Goal: Information Seeking & Learning: Learn about a topic

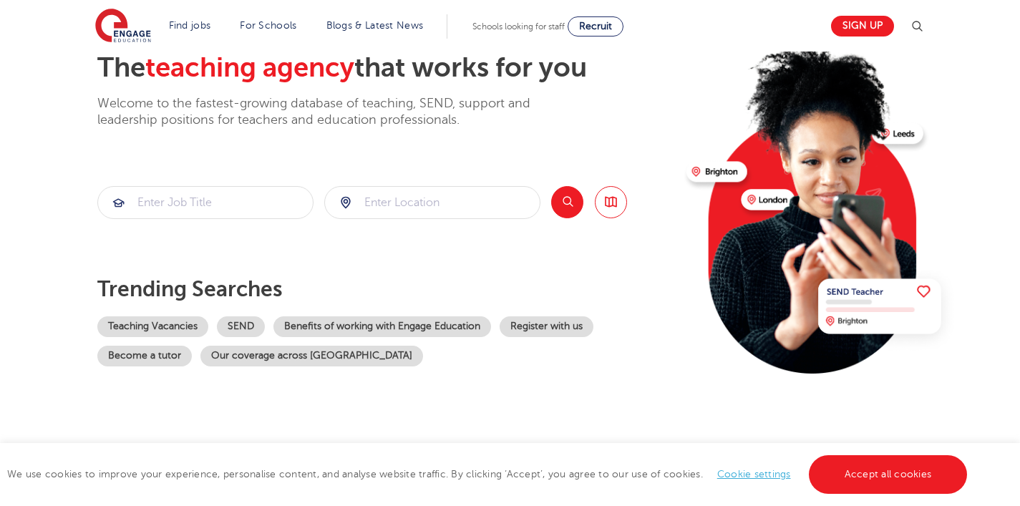
scroll to position [87, 0]
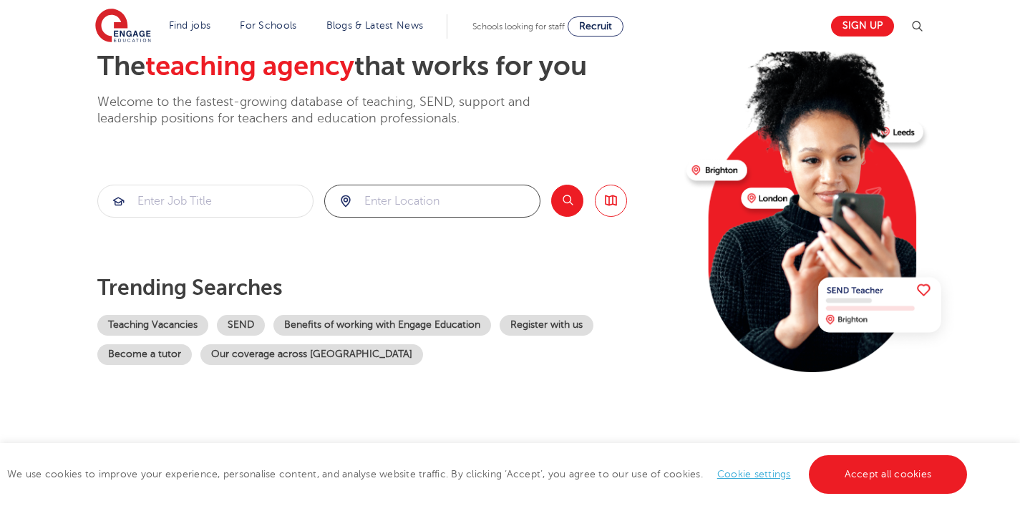
click at [426, 197] on input "search" at bounding box center [432, 200] width 215 height 31
click at [567, 202] on button "Search" at bounding box center [567, 201] width 32 height 32
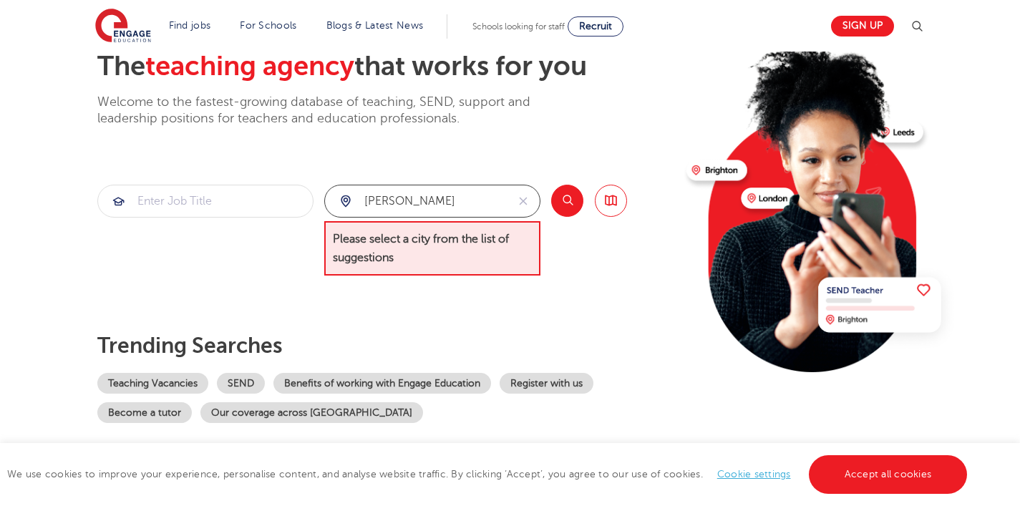
click at [441, 207] on input "hayes" at bounding box center [416, 200] width 182 height 31
click at [440, 207] on input "hayes" at bounding box center [416, 200] width 182 height 31
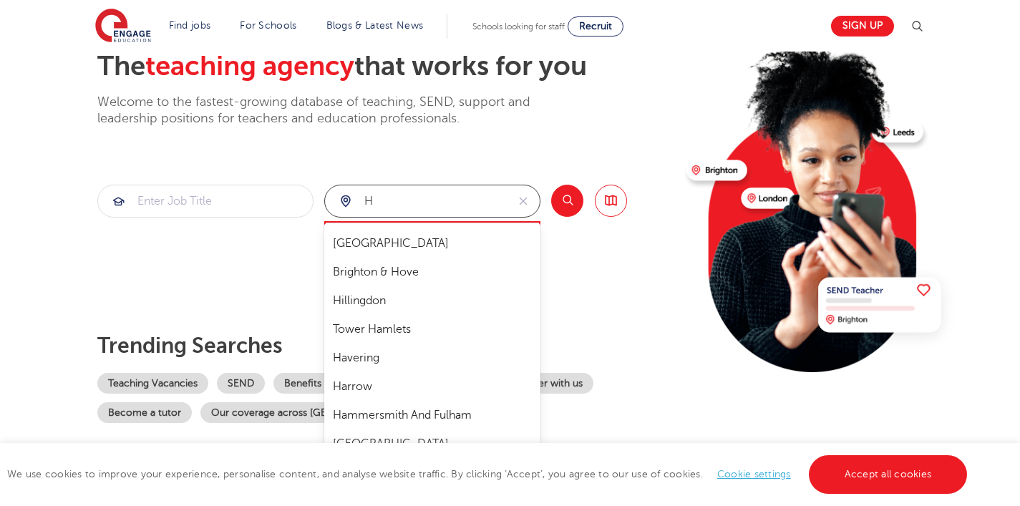
type input "h"
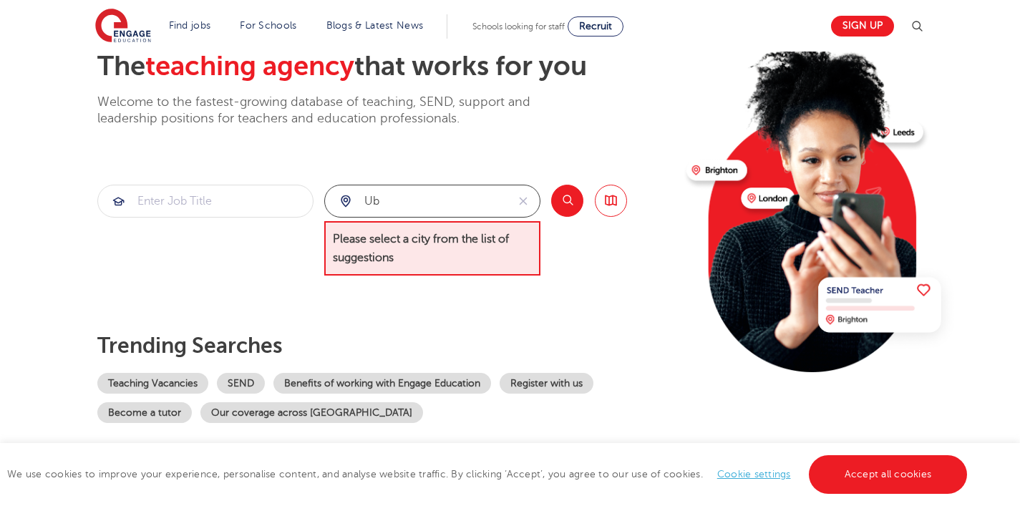
type input "u"
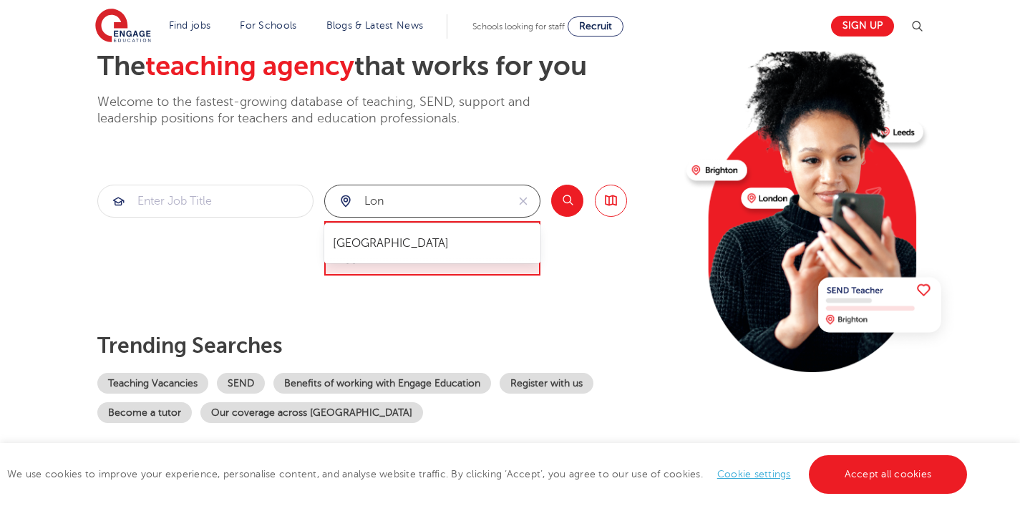
click at [411, 237] on li "[GEOGRAPHIC_DATA]" at bounding box center [432, 243] width 205 height 29
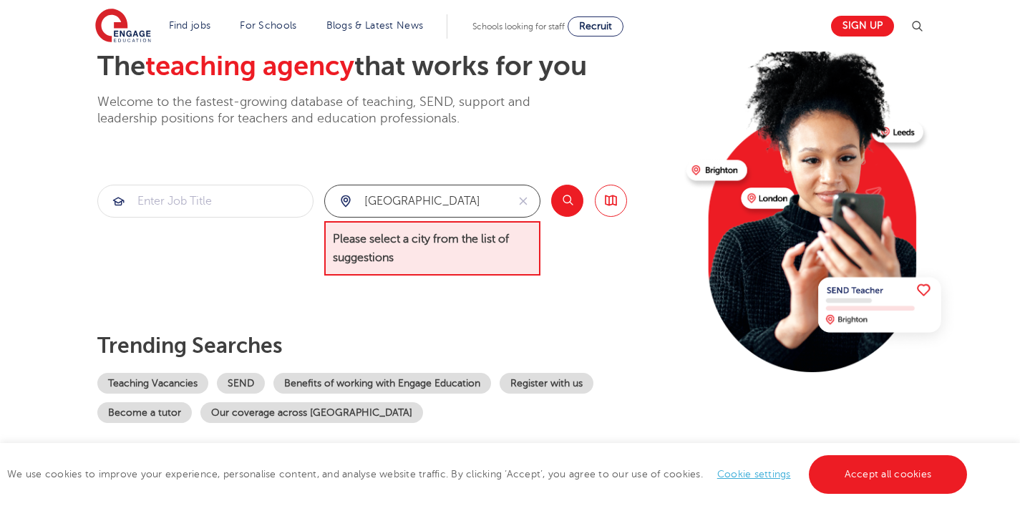
type input "[GEOGRAPHIC_DATA]"
click at [570, 197] on button "Search" at bounding box center [567, 201] width 32 height 32
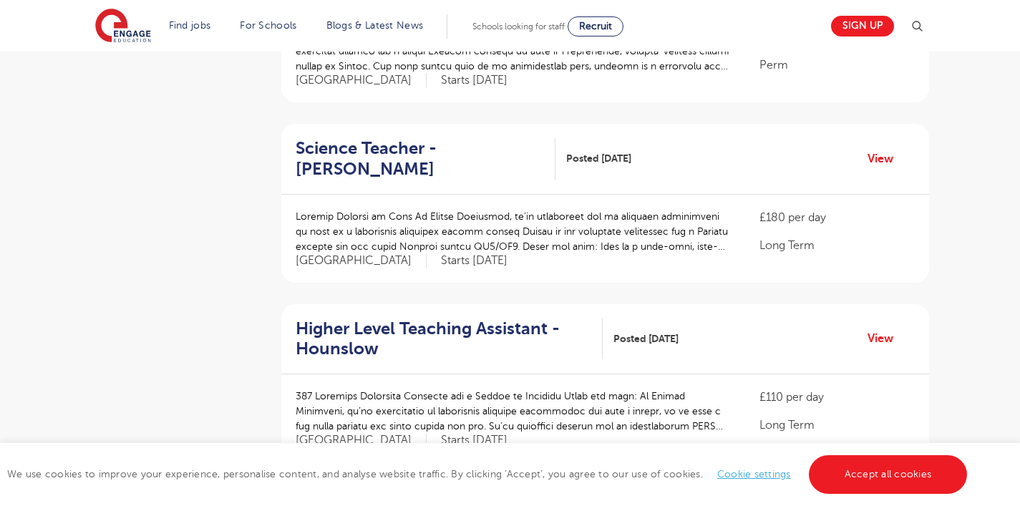
scroll to position [979, 0]
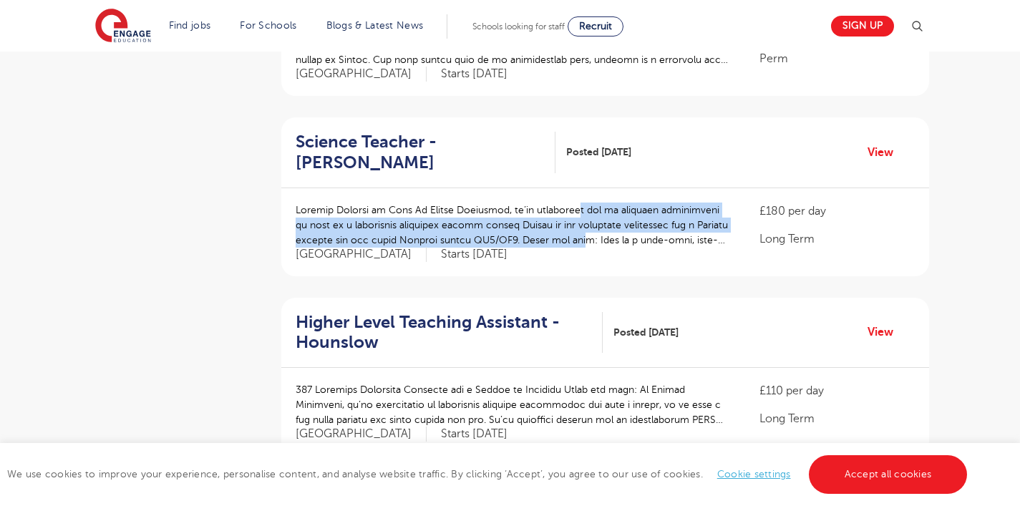
drag, startPoint x: 570, startPoint y: 189, endPoint x: 578, endPoint y: 216, distance: 28.5
click at [578, 216] on p at bounding box center [513, 224] width 436 height 45
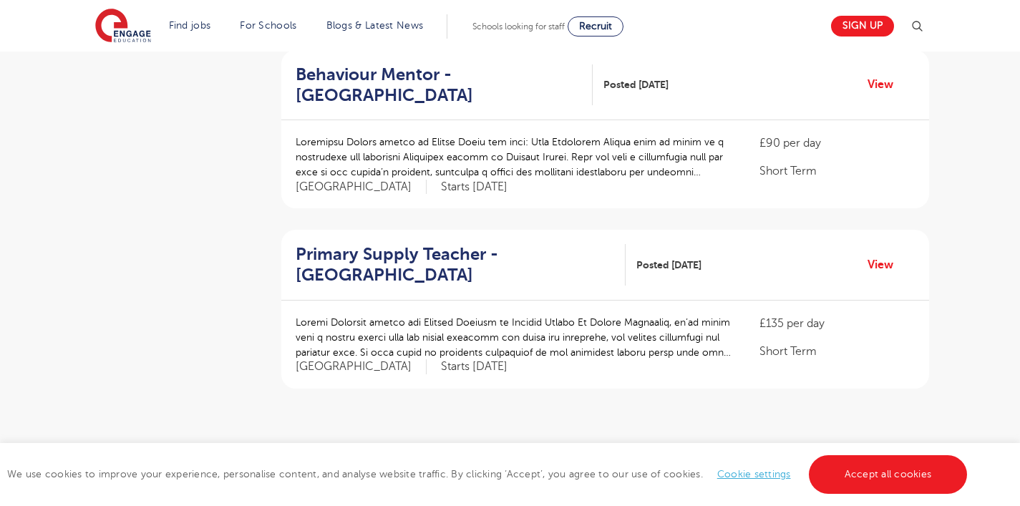
scroll to position [1634, 0]
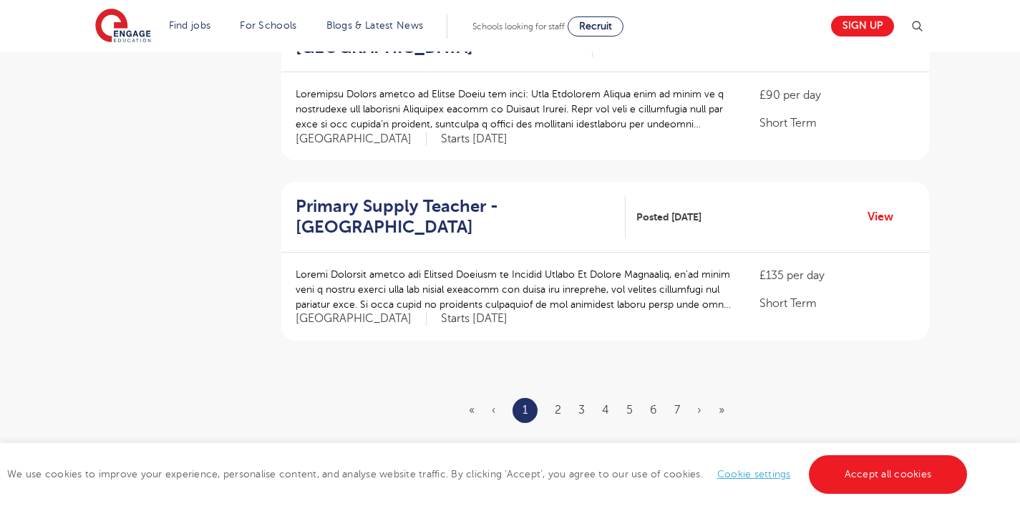
click at [551, 398] on ul "« ‹ 1 2 3 4 5 6 7 › »" at bounding box center [605, 410] width 273 height 25
click at [559, 404] on link "2" at bounding box center [557, 410] width 6 height 13
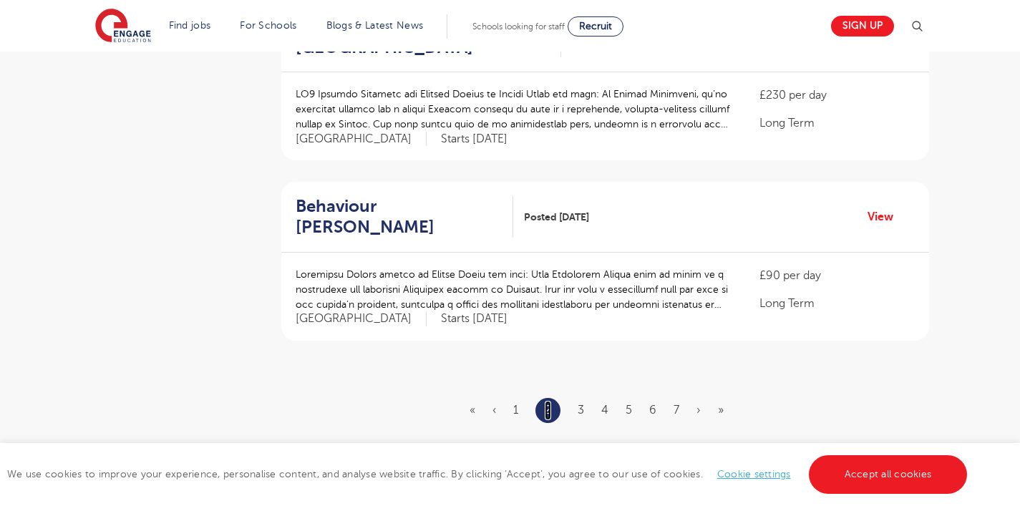
scroll to position [0, 0]
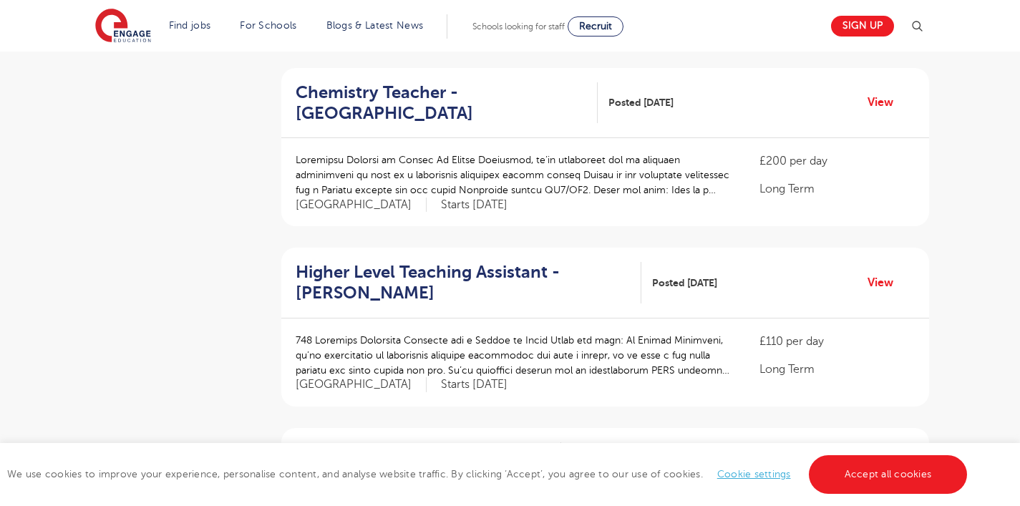
scroll to position [669, 0]
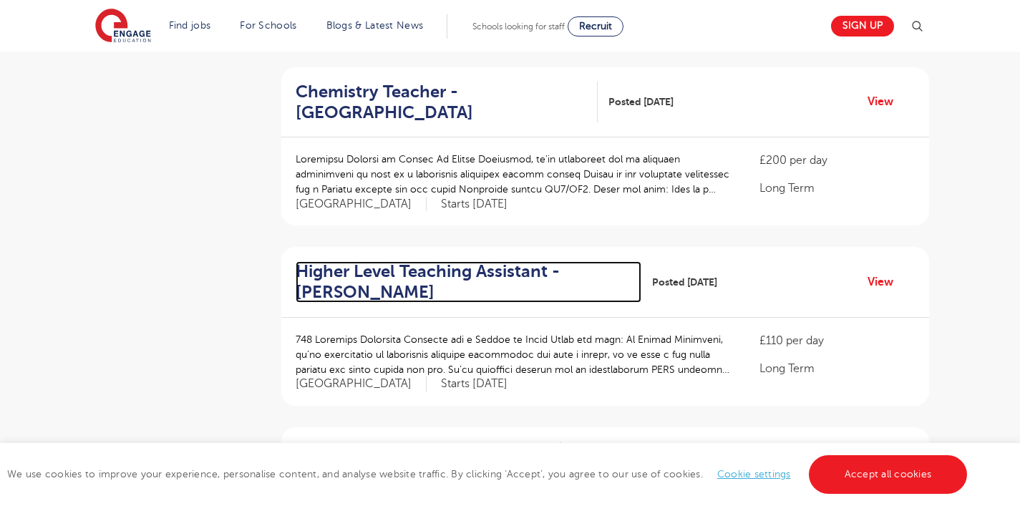
click at [509, 261] on h2 "Higher Level Teaching Assistant - [PERSON_NAME]" at bounding box center [462, 281] width 335 height 41
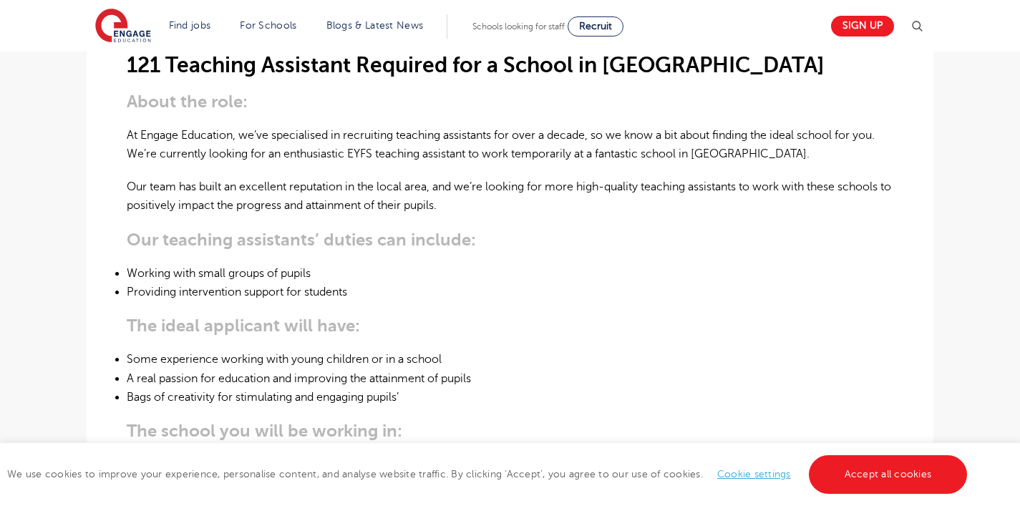
scroll to position [439, 0]
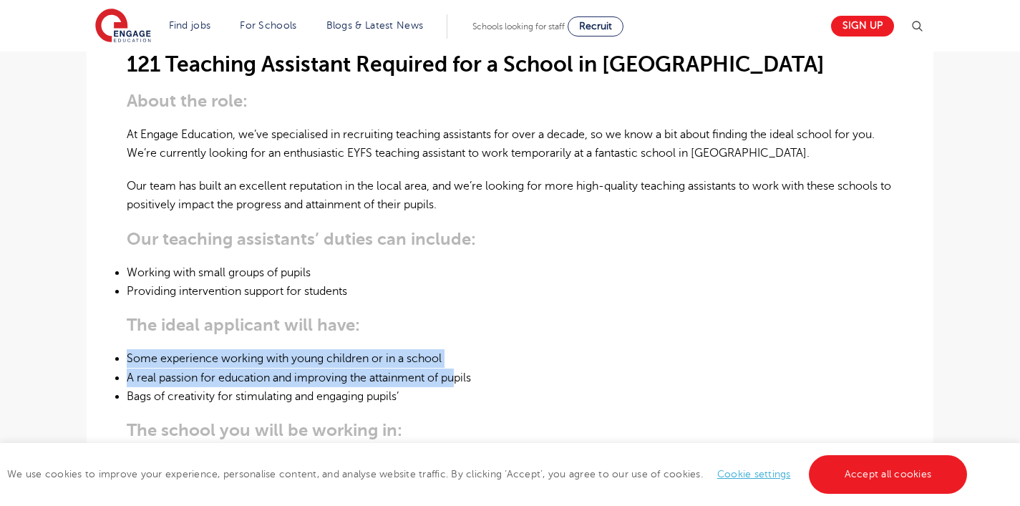
drag, startPoint x: 459, startPoint y: 309, endPoint x: 457, endPoint y: 358, distance: 48.7
click at [459, 357] on div "121 Teaching Assistant Required for a School in Brent About the role: At Engage…" at bounding box center [510, 447] width 766 height 877
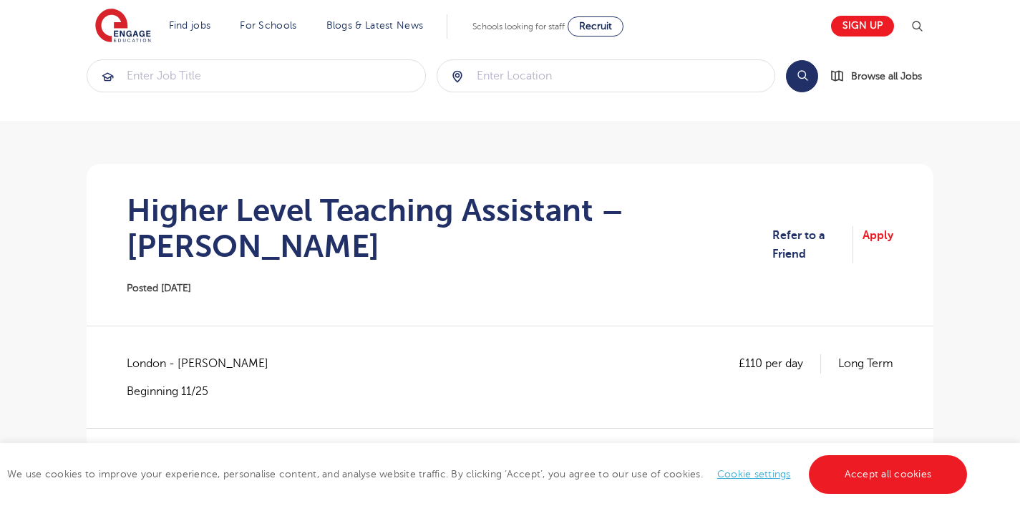
scroll to position [19, 0]
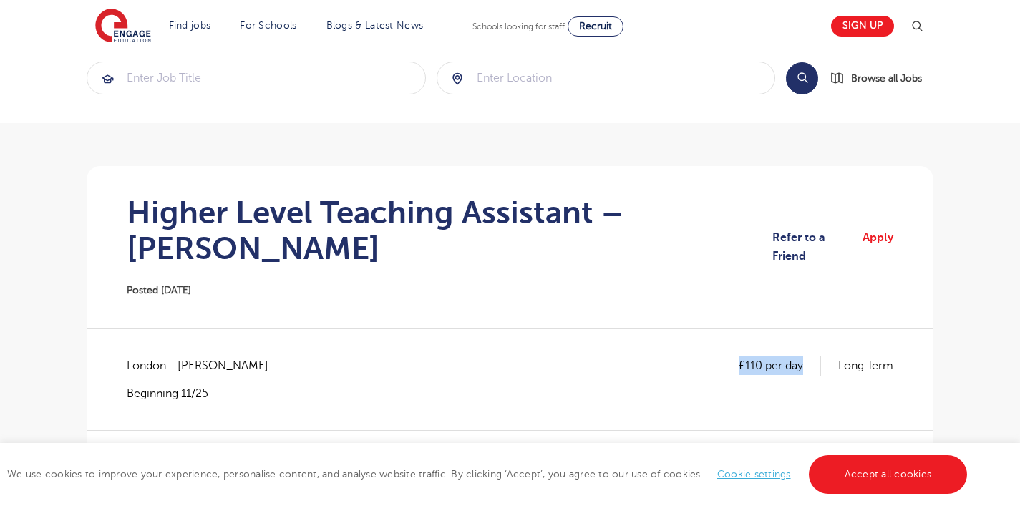
drag, startPoint x: 799, startPoint y: 327, endPoint x: 685, endPoint y: 321, distance: 114.6
click at [687, 356] on div "£110 per day Long Term London - Brent Beginning 11/25" at bounding box center [510, 378] width 766 height 44
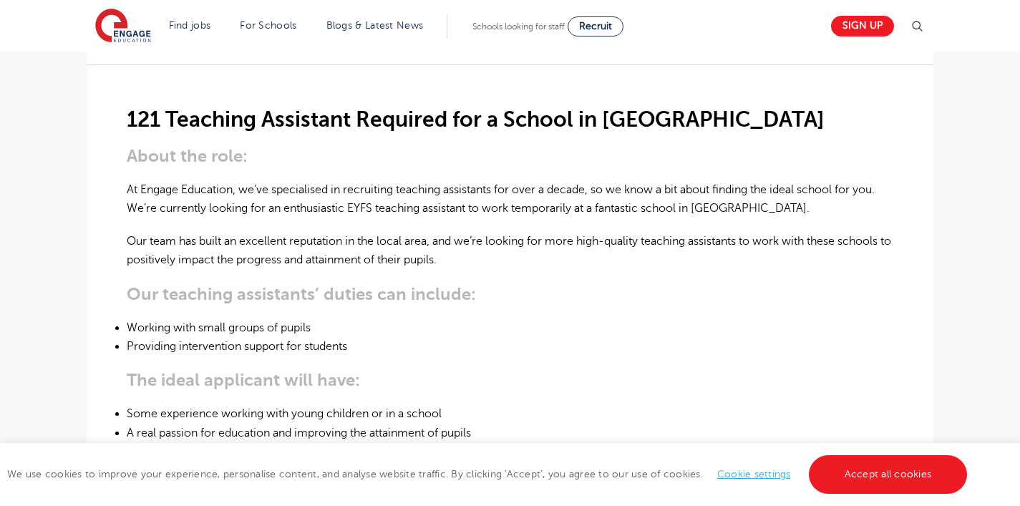
scroll to position [382, 0]
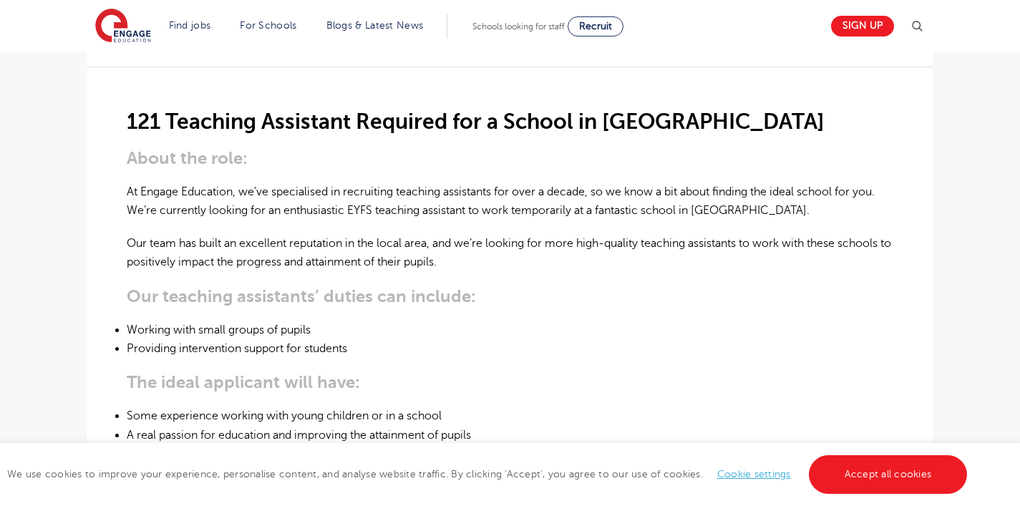
click at [685, 339] on li "Providing intervention support for students" at bounding box center [510, 348] width 766 height 19
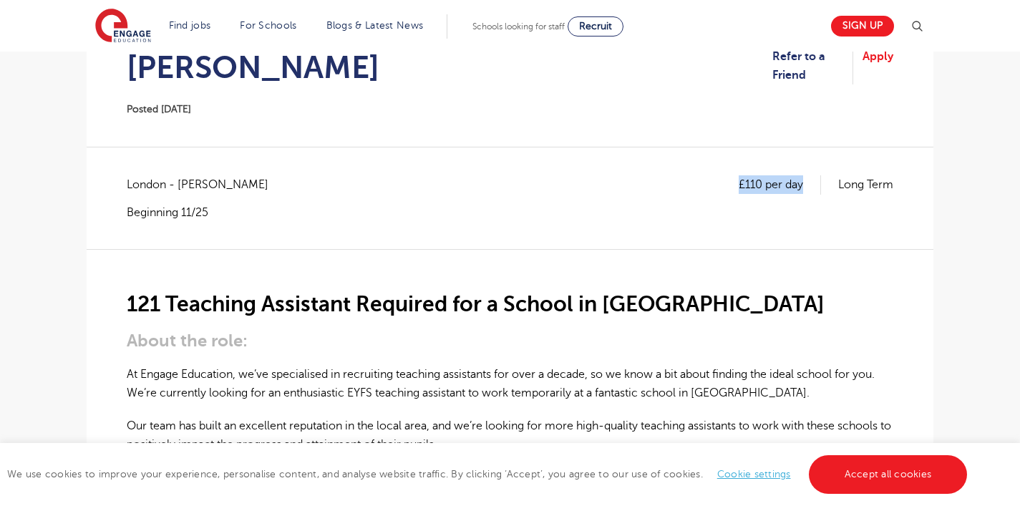
drag, startPoint x: 808, startPoint y: 142, endPoint x: 716, endPoint y: 142, distance: 92.3
click at [720, 175] on div "£110 per day Long Term London - Brent Beginning 11/25" at bounding box center [510, 197] width 766 height 44
click at [716, 175] on div "£110 per day Long Term London - Brent Beginning 11/25" at bounding box center [510, 197] width 766 height 44
